Goal: Check status: Check status

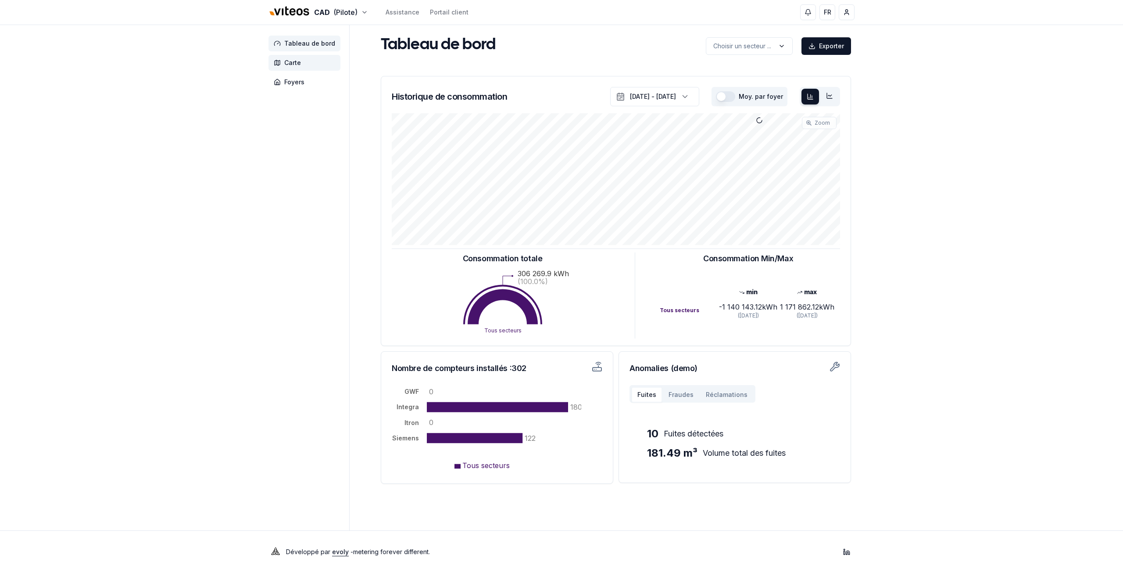
click at [303, 68] on span "Carte" at bounding box center [304, 63] width 72 height 16
click at [301, 82] on span "Foyers" at bounding box center [294, 82] width 20 height 9
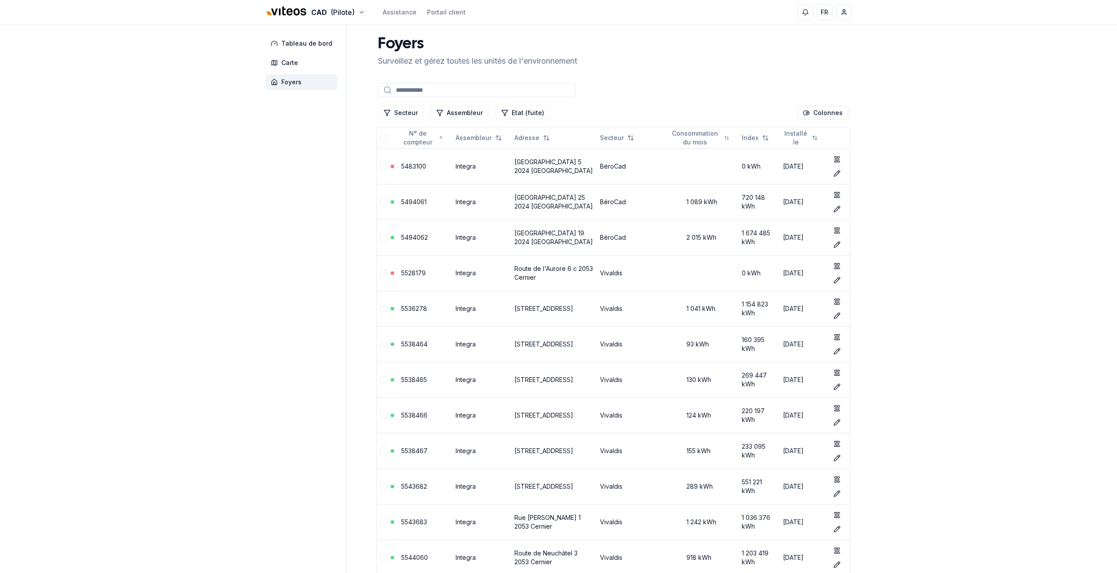
click at [407, 93] on input at bounding box center [476, 90] width 197 height 14
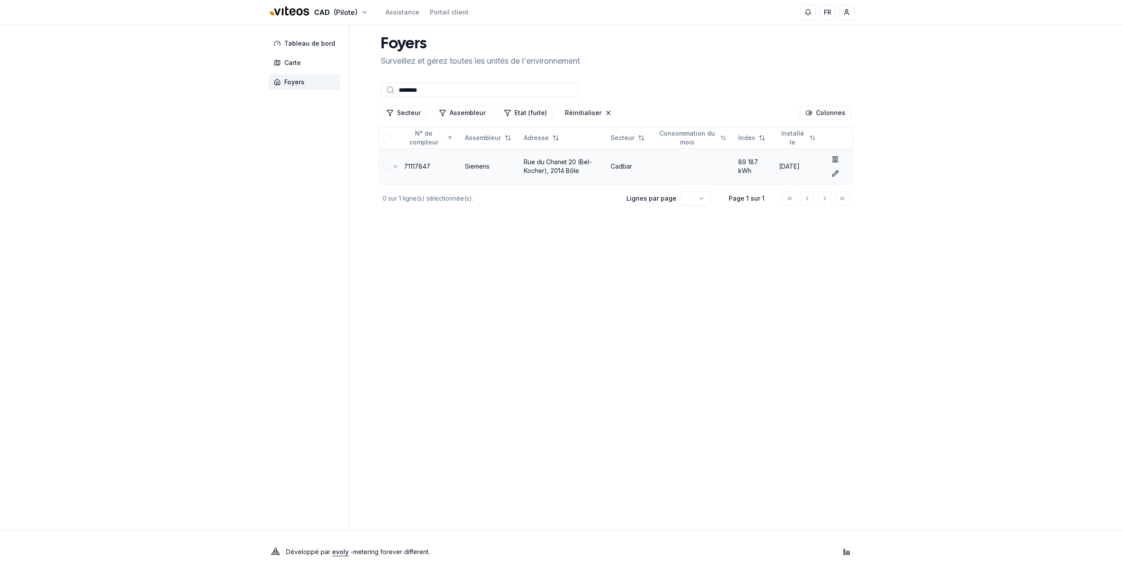
type input "********"
click at [415, 167] on link "71117847" at bounding box center [417, 165] width 26 height 7
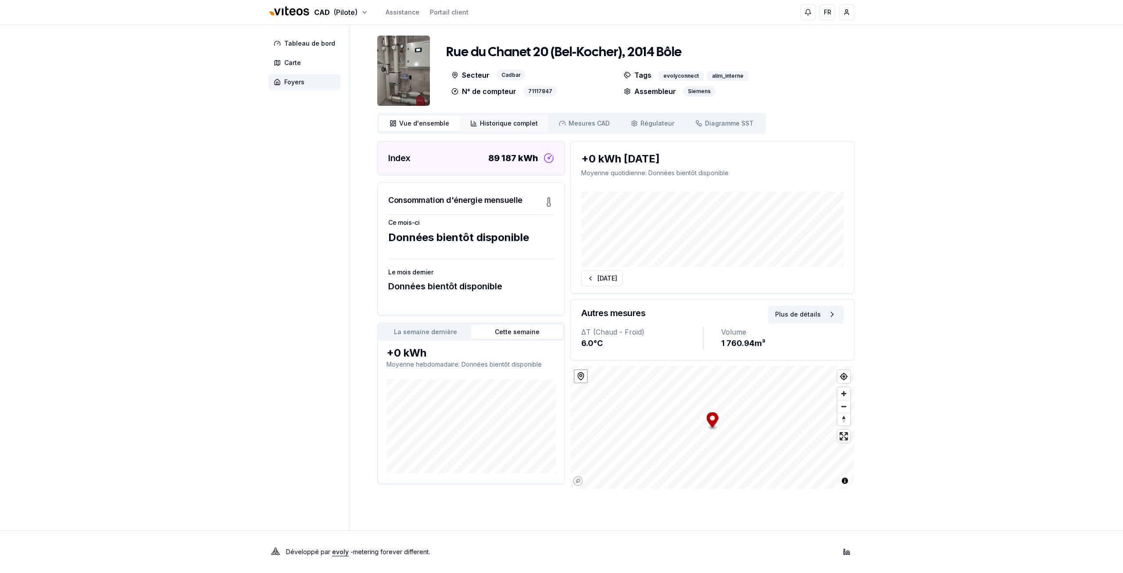
click at [483, 125] on span "Historique complet" at bounding box center [509, 123] width 58 height 9
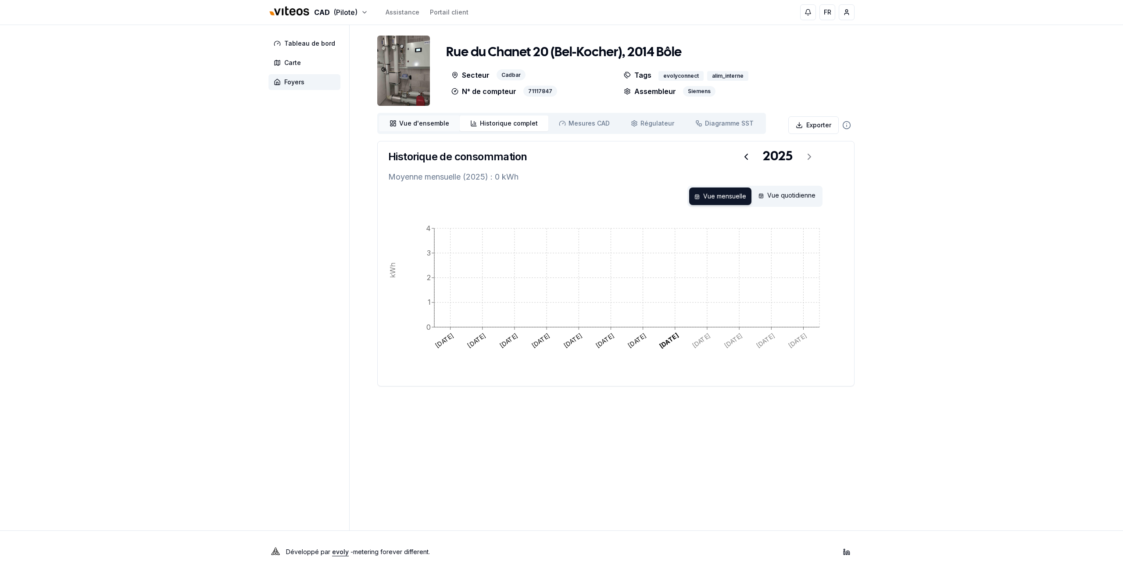
click at [400, 120] on span "Vue d'ensemble" at bounding box center [424, 123] width 50 height 9
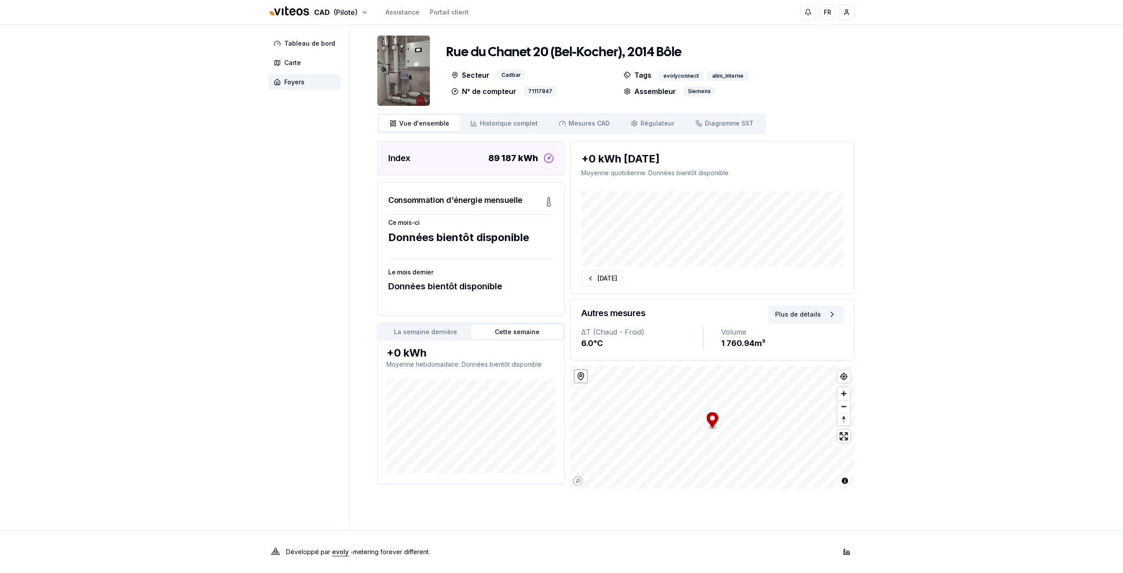
click at [431, 333] on button "La semaine dernière" at bounding box center [425, 332] width 92 height 14
click at [505, 332] on button "Cette semaine" at bounding box center [517, 332] width 92 height 14
click at [513, 120] on span "Historique complet" at bounding box center [509, 123] width 58 height 9
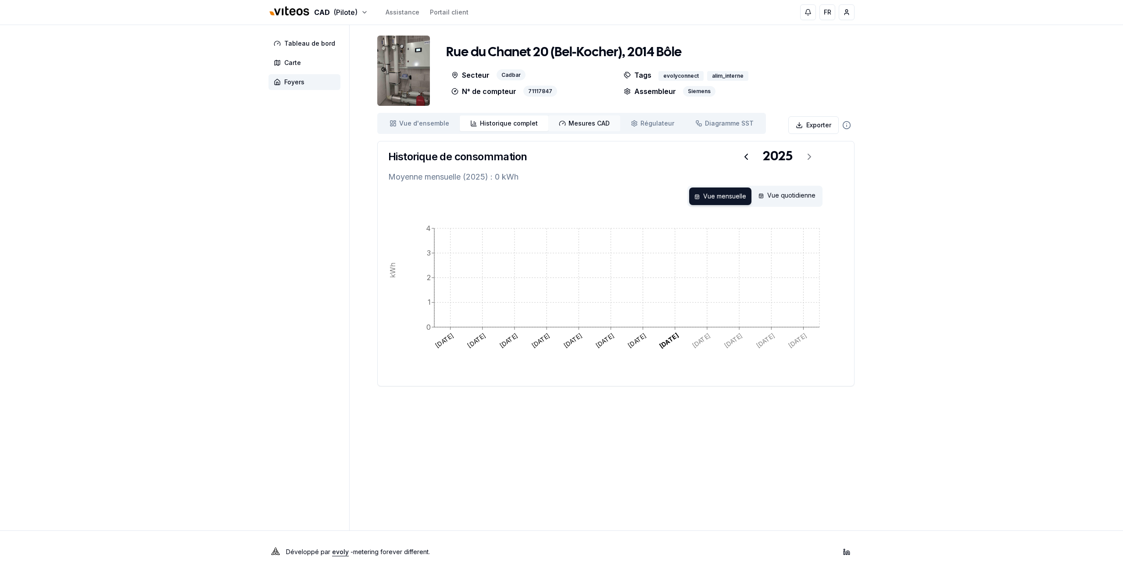
click at [586, 123] on span "Mesures CAD" at bounding box center [589, 123] width 41 height 9
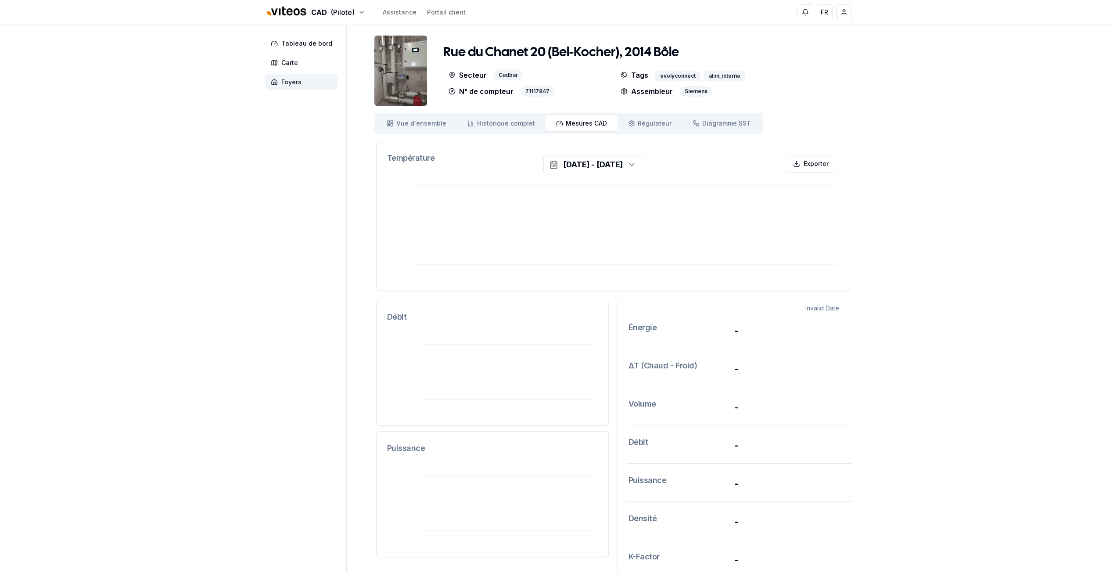
click at [289, 82] on span "Foyers" at bounding box center [291, 82] width 20 height 9
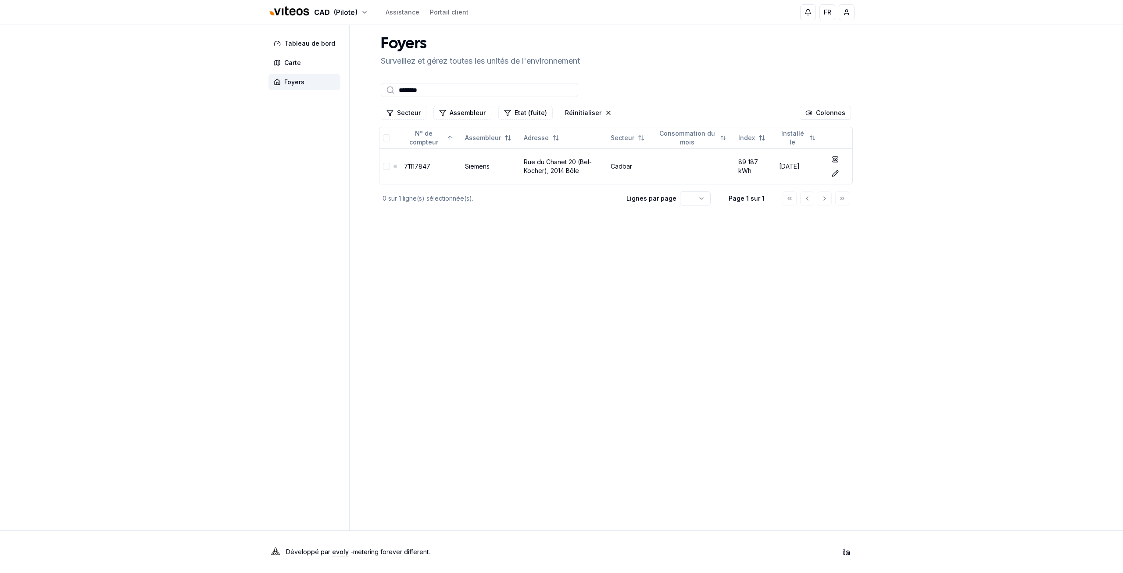
click at [537, 87] on input "********" at bounding box center [479, 90] width 197 height 14
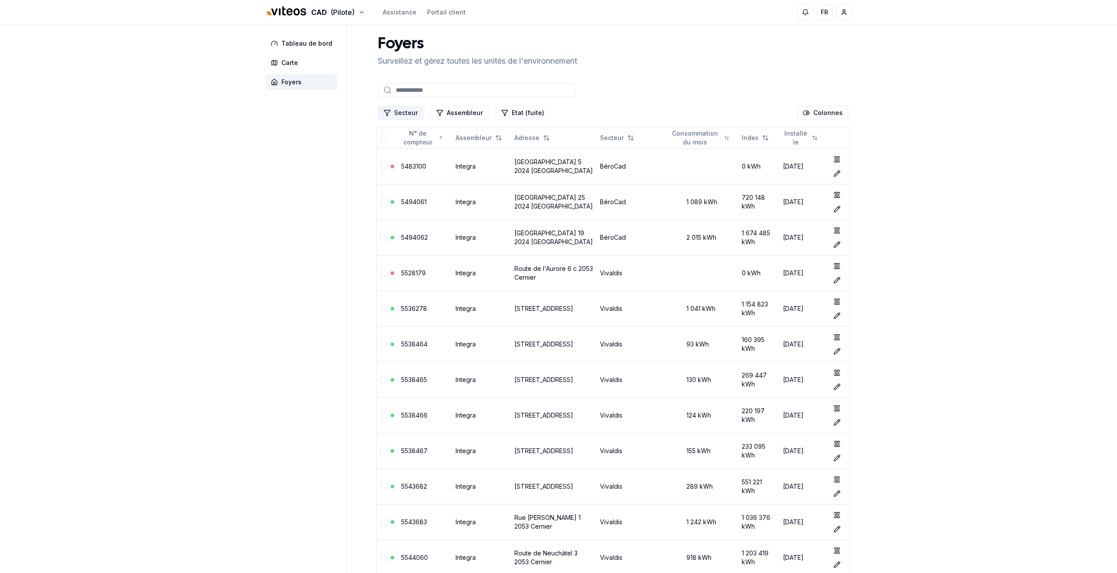
click at [420, 108] on button "Secteur" at bounding box center [401, 113] width 46 height 14
click at [383, 165] on div "Suggestions" at bounding box center [386, 164] width 7 height 7
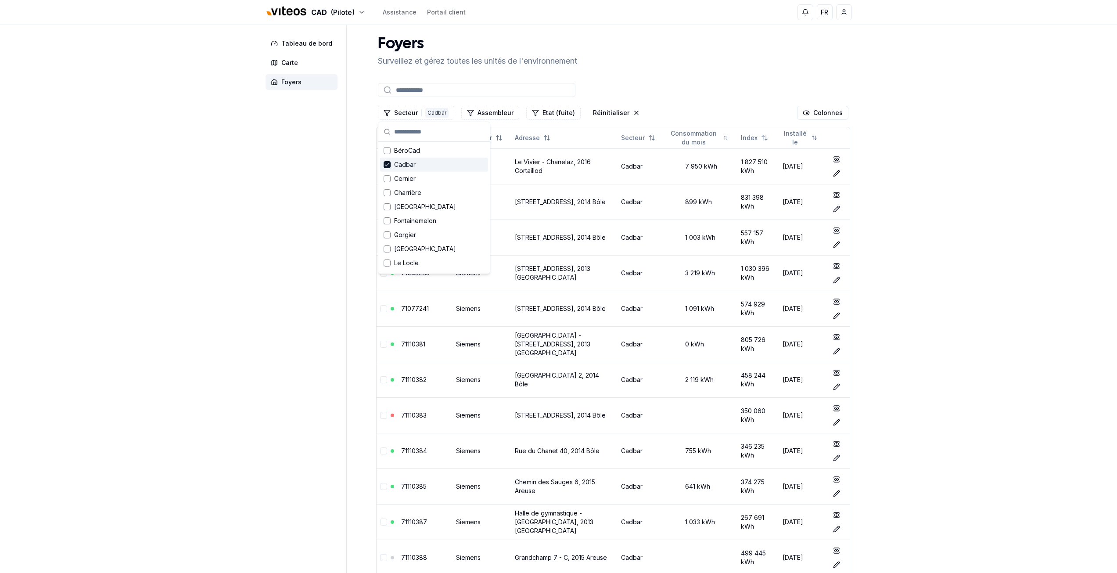
click at [417, 168] on link "71043000" at bounding box center [415, 165] width 29 height 7
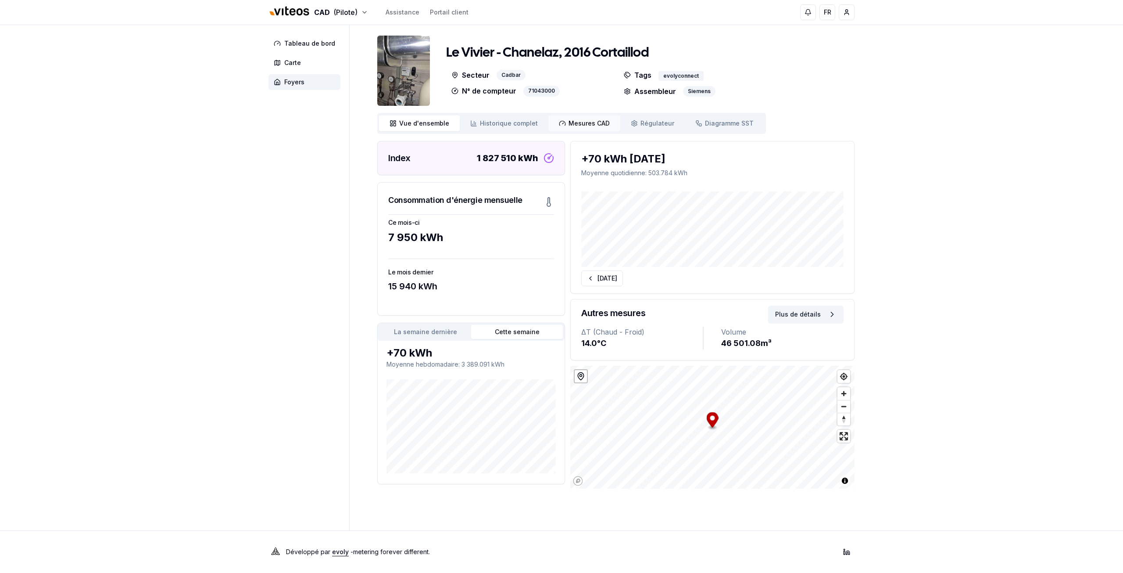
click at [578, 129] on link "Mesures CAD Mes. CAD" at bounding box center [584, 123] width 72 height 16
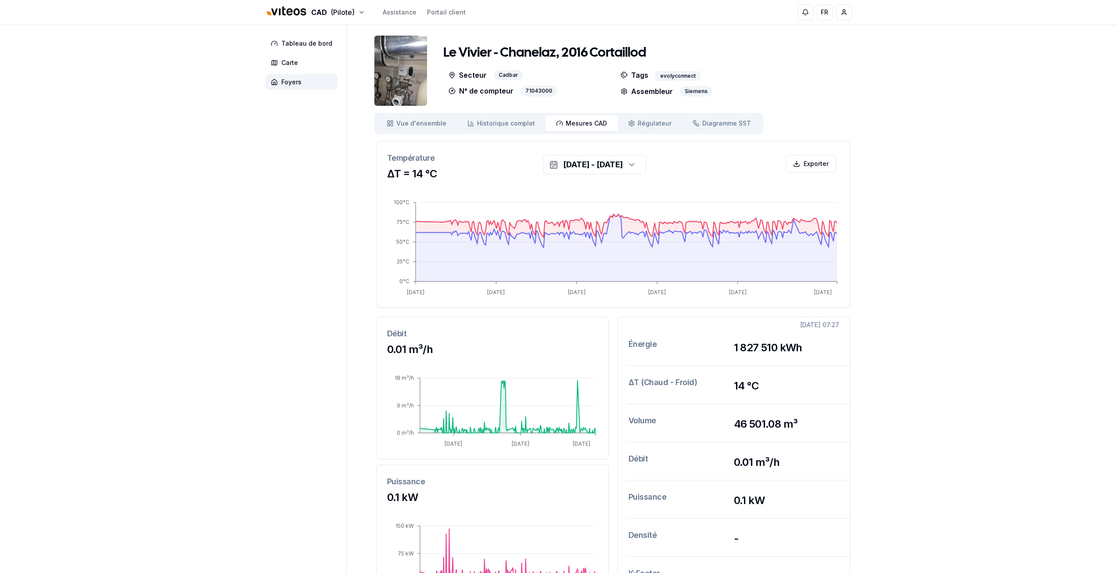
click at [311, 239] on aside "Tableau de bord Carte Foyers" at bounding box center [305, 321] width 81 height 592
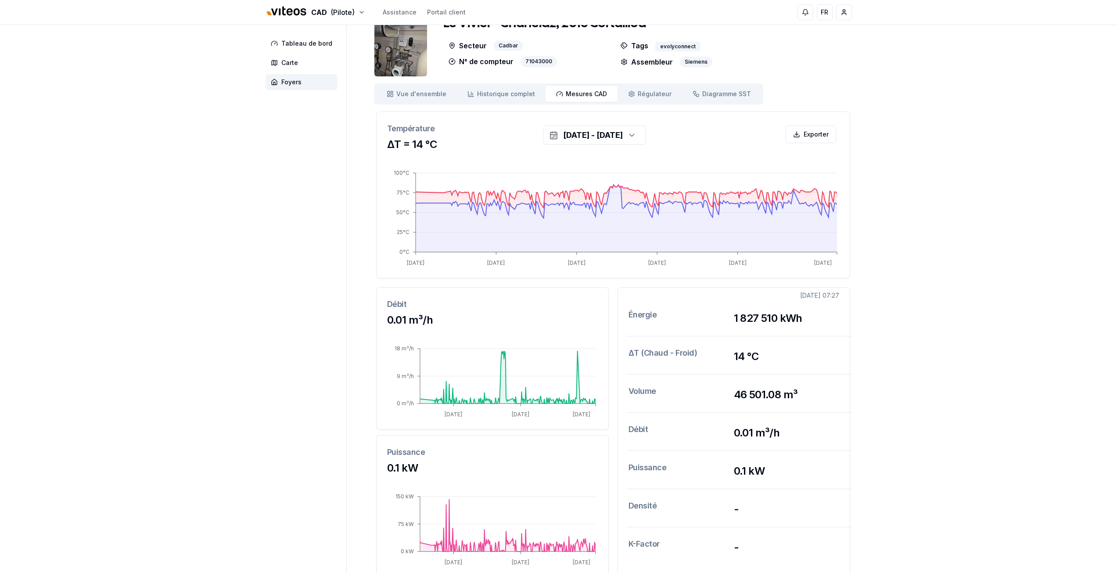
scroll to position [44, 0]
